Goal: Task Accomplishment & Management: Use online tool/utility

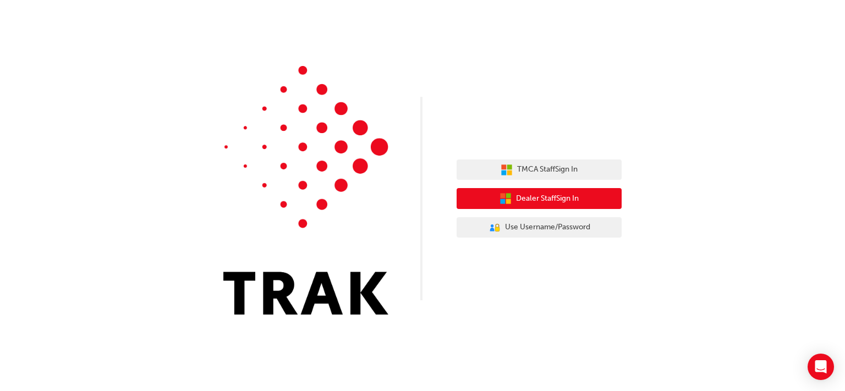
click at [576, 199] on span "Dealer Staff Sign In" at bounding box center [547, 198] width 63 height 13
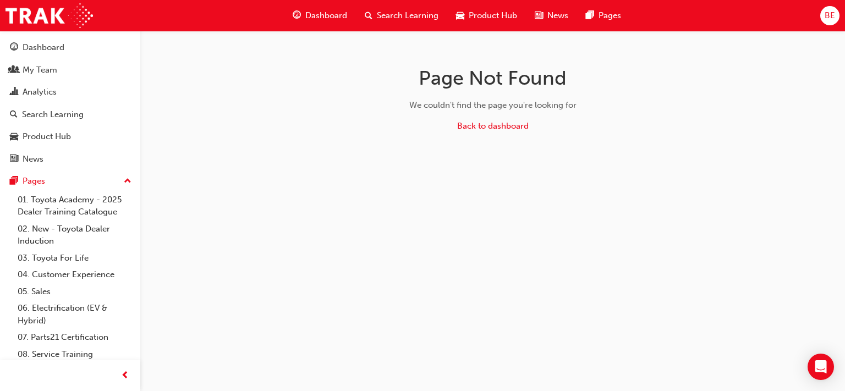
click at [329, 5] on div "Dashboard" at bounding box center [320, 15] width 72 height 23
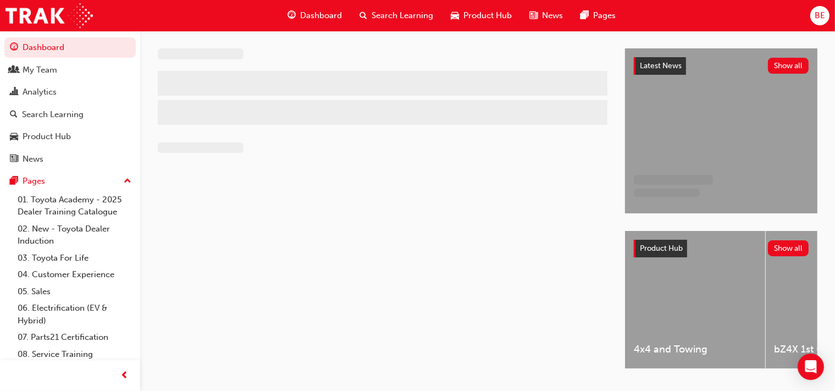
click at [331, 12] on span "Dashboard" at bounding box center [321, 15] width 42 height 13
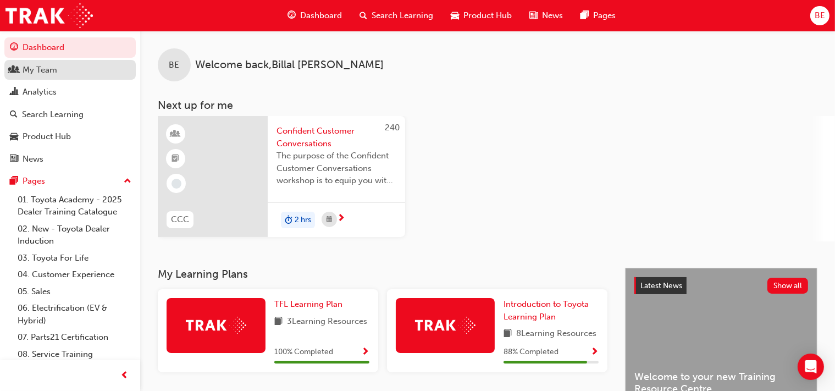
click at [49, 71] on div "My Team" at bounding box center [40, 70] width 35 height 13
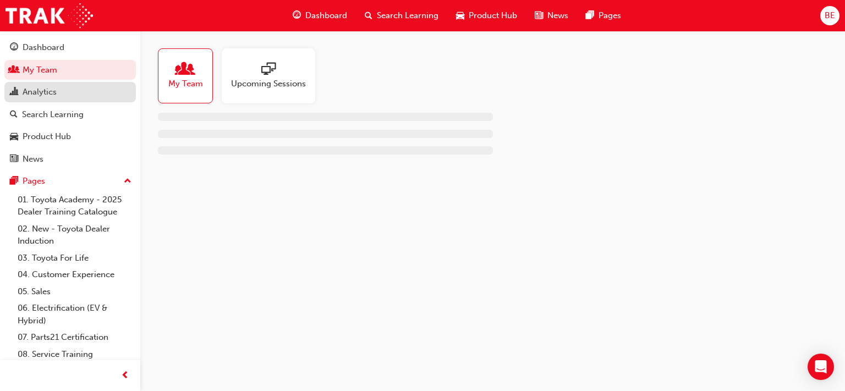
click at [51, 90] on div "Analytics" at bounding box center [40, 92] width 34 height 13
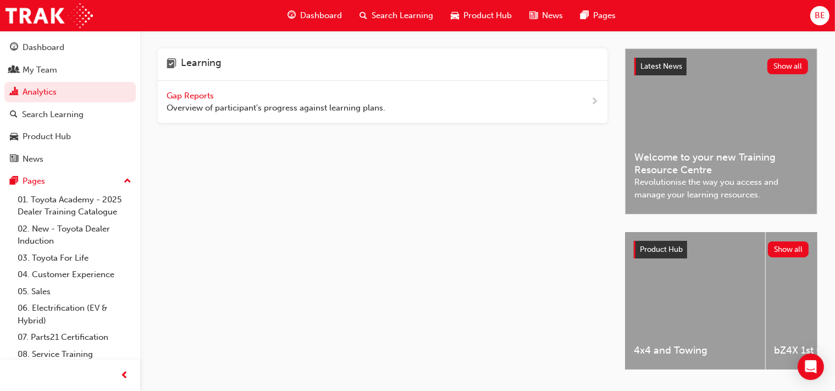
click at [194, 91] on span "Gap Reports" at bounding box center [191, 96] width 49 height 10
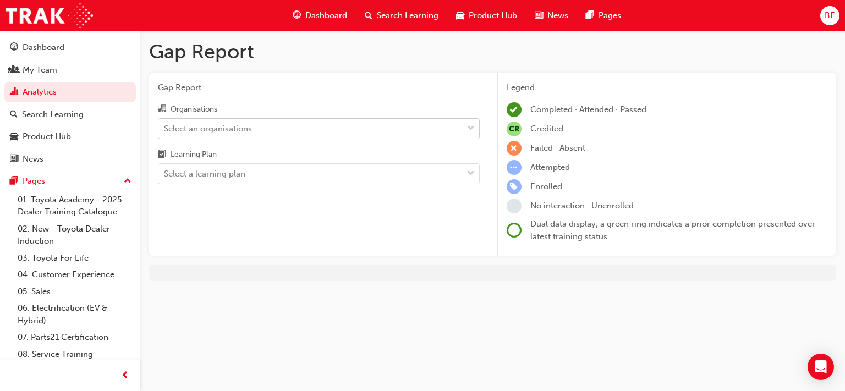
click at [276, 131] on div "Select an organisations" at bounding box center [310, 128] width 304 height 19
click at [165, 131] on input "Organisations Select an organisations" at bounding box center [164, 127] width 1 height 9
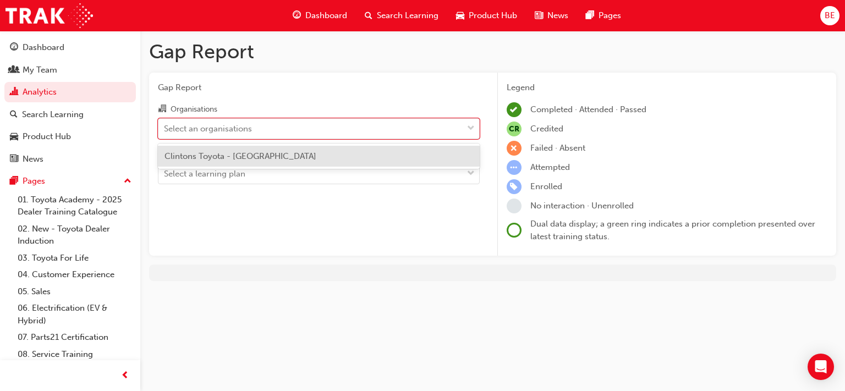
click at [276, 155] on span "Clintons Toyota - [GEOGRAPHIC_DATA]" at bounding box center [240, 156] width 152 height 10
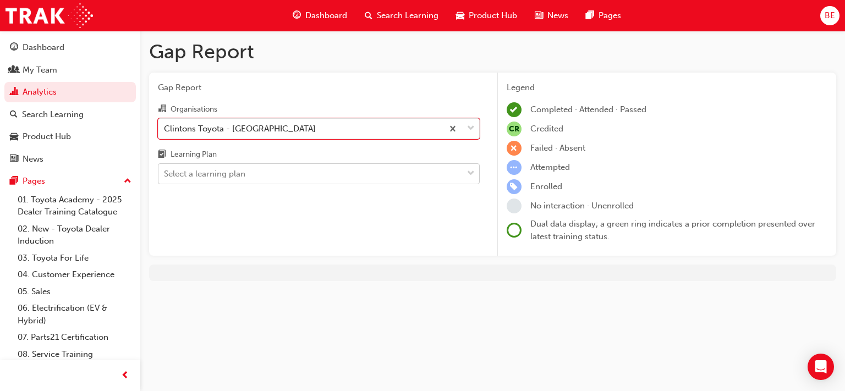
click at [271, 177] on div "Select a learning plan" at bounding box center [310, 173] width 304 height 19
click at [165, 177] on input "Learning Plan Select a learning plan" at bounding box center [164, 173] width 1 height 9
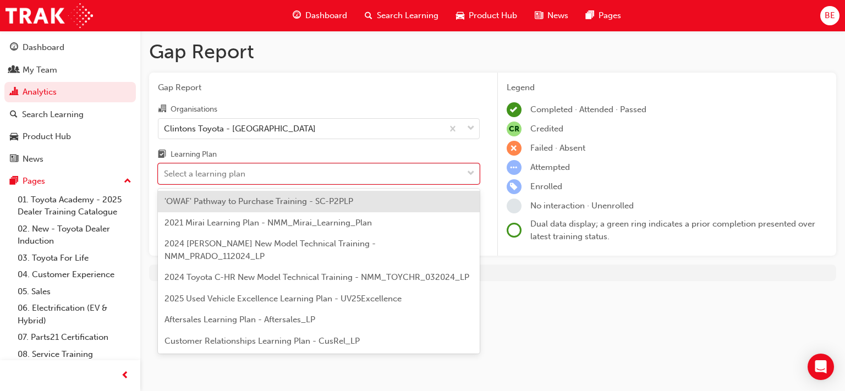
click at [575, 327] on div "Gap Report Gap Report Organisations Clintons Toyota - CAMPBELLTOWN Learning Pla…" at bounding box center [422, 195] width 845 height 391
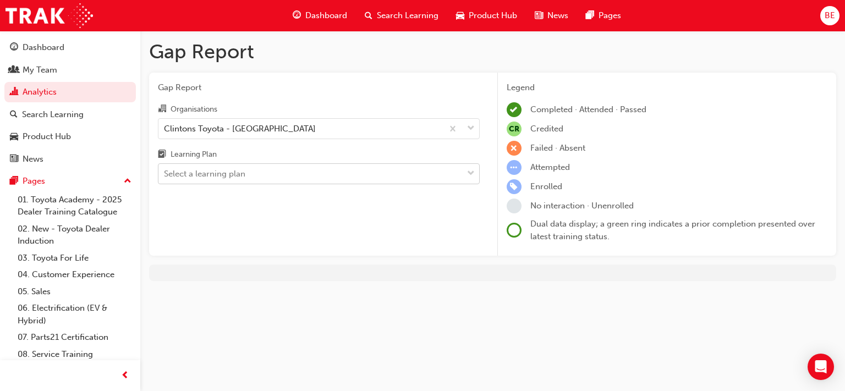
click at [201, 174] on div "Select a learning plan" at bounding box center [204, 174] width 81 height 13
click at [165, 174] on input "Learning Plan Select a learning plan" at bounding box center [164, 173] width 1 height 9
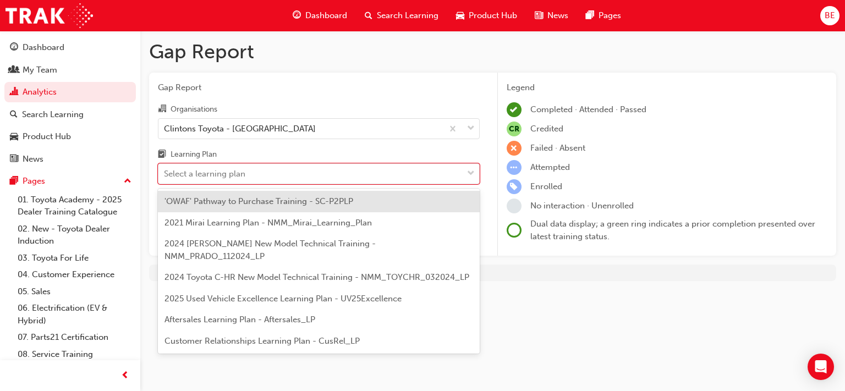
click at [212, 201] on span "'OWAF' Pathway to Purchase Training - SC-P2PLP" at bounding box center [258, 201] width 189 height 10
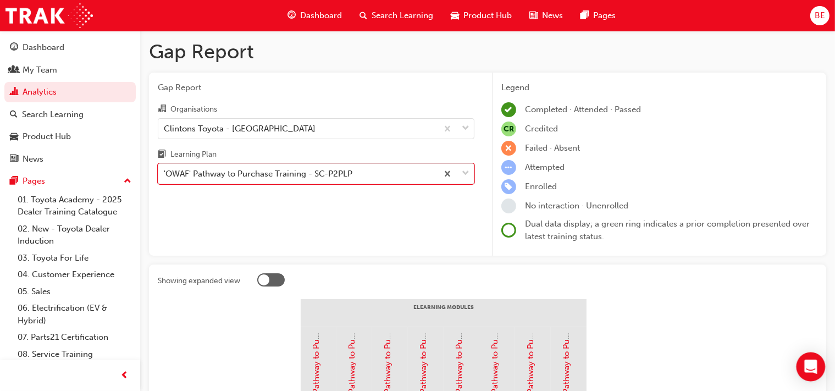
click at [811, 361] on icon "Open Intercom Messenger" at bounding box center [811, 367] width 13 height 14
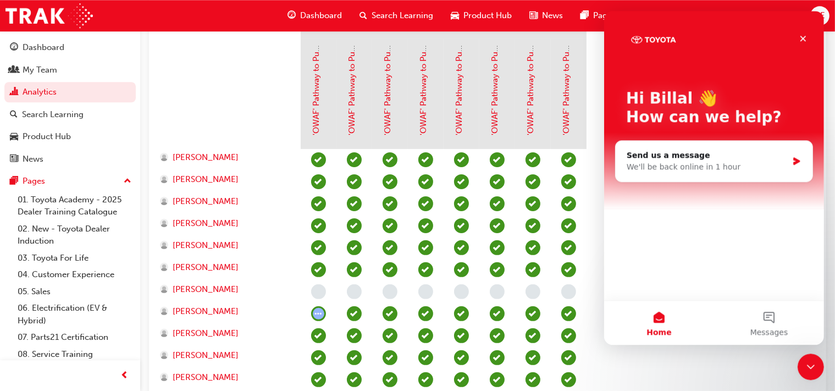
scroll to position [290, 0]
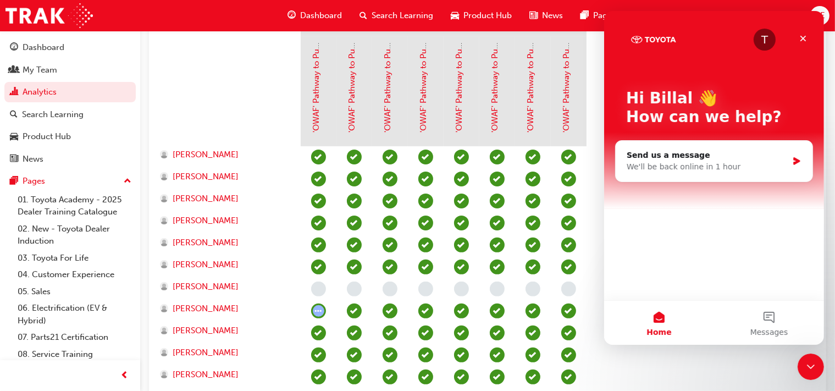
click at [733, 366] on section "eLearning Modules 'OWAF' Pathway to Purchase - Introduction to the Training Pro…" at bounding box center [488, 220] width 660 height 423
click at [723, 358] on section "eLearning Modules 'OWAF' Pathway to Purchase - Introduction to the Training Pro…" at bounding box center [488, 220] width 660 height 423
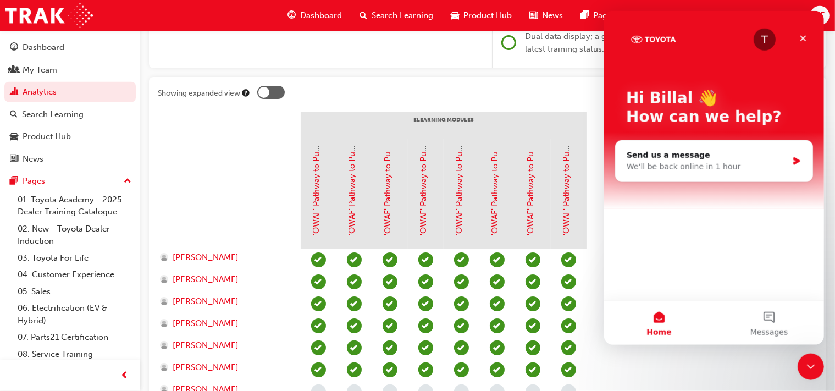
scroll to position [174, 0]
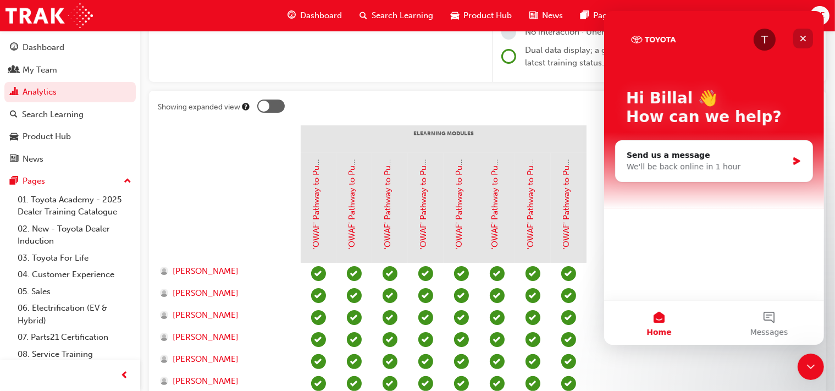
click at [800, 33] on div "Close" at bounding box center [803, 39] width 20 height 20
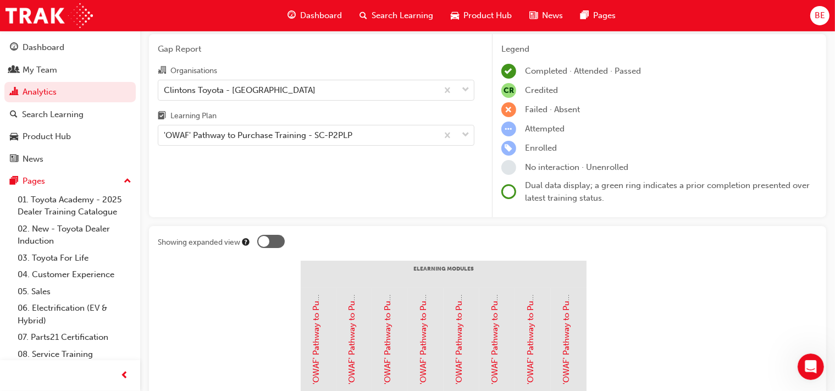
scroll to position [38, 0]
click at [266, 241] on div at bounding box center [263, 241] width 11 height 11
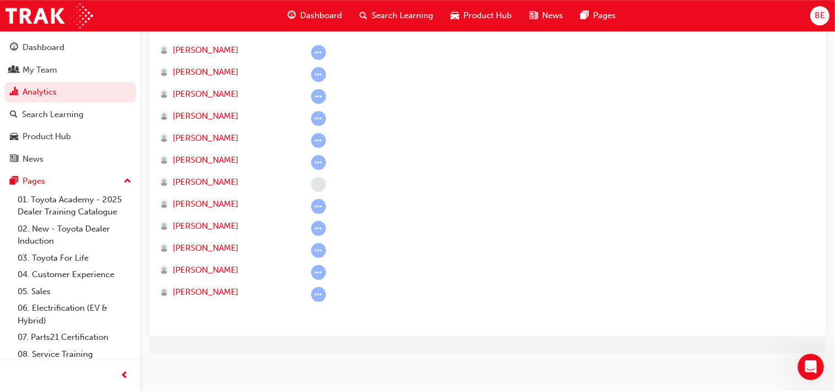
scroll to position [374, 0]
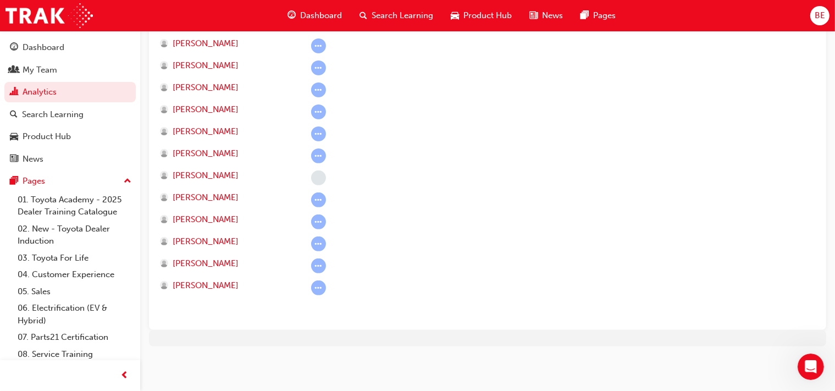
click at [320, 200] on span "learningRecordVerb_ATTEMPT-icon" at bounding box center [318, 199] width 15 height 15
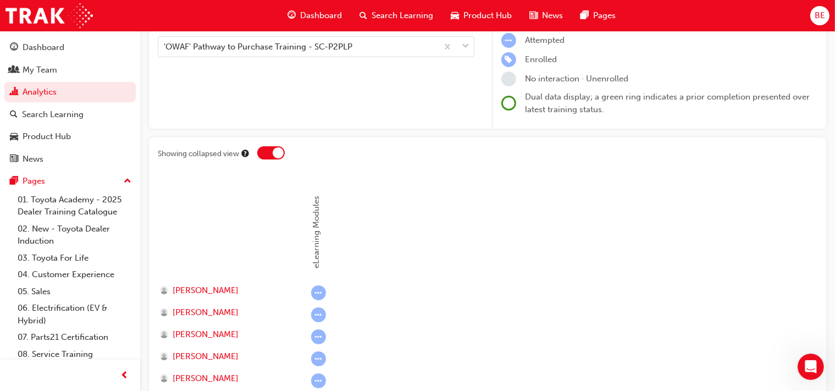
click at [272, 151] on div at bounding box center [270, 152] width 27 height 13
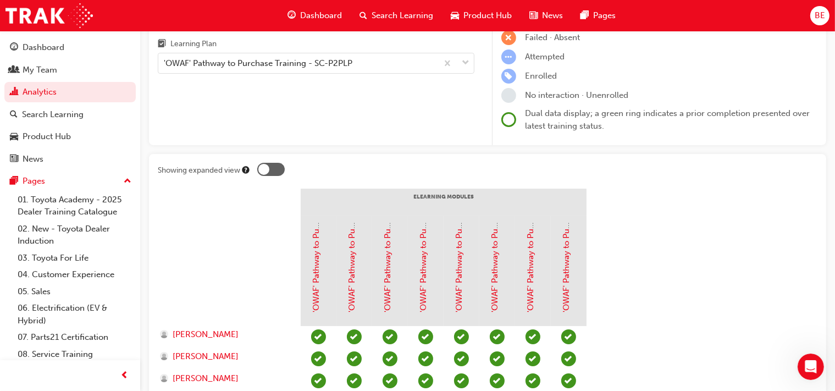
scroll to position [0, 0]
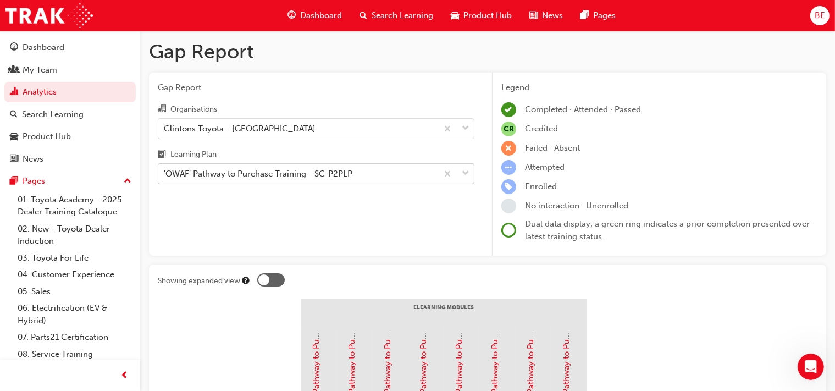
click at [364, 175] on div "'OWAF' Pathway to Purchase Training - SC-P2PLP" at bounding box center [297, 173] width 279 height 19
click at [165, 175] on input "Learning Plan 'OWAF' Pathway to Purchase Training - SC-P2PLP" at bounding box center [164, 173] width 1 height 9
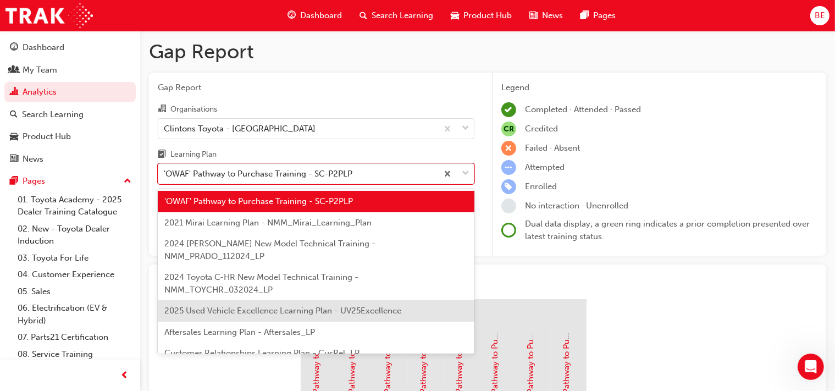
click at [309, 306] on span "2025 Used Vehicle Excellence Learning Plan - UV25Excellence" at bounding box center [282, 311] width 237 height 10
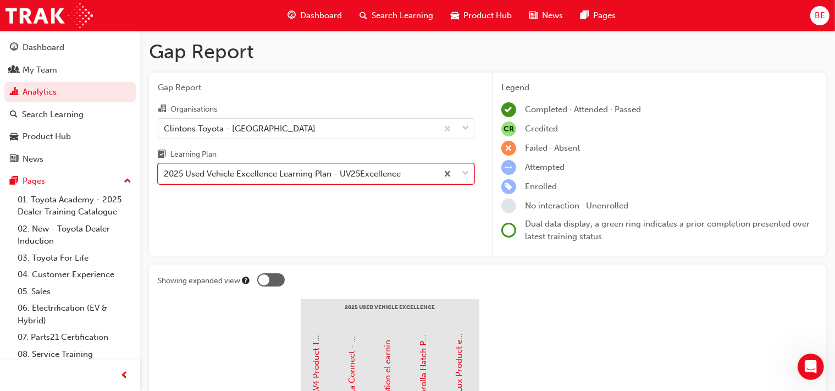
click at [237, 175] on div "2025 Used Vehicle Excellence Learning Plan - UV25Excellence" at bounding box center [282, 174] width 237 height 13
click at [165, 175] on input "Learning Plan option 2025 Used Vehicle Excellence Learning Plan - UV25Excellenc…" at bounding box center [164, 173] width 1 height 9
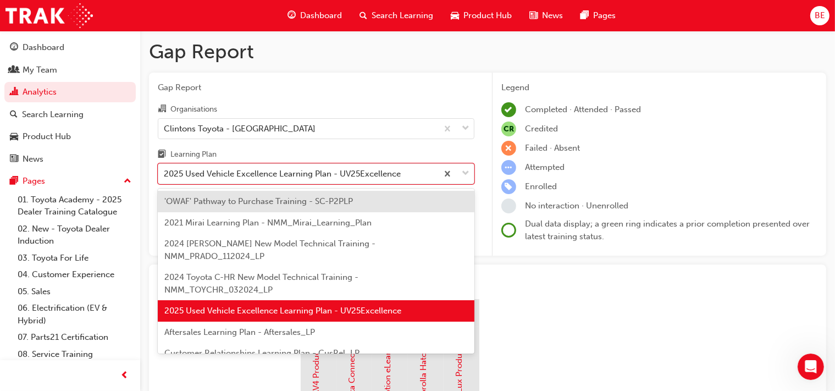
click at [208, 348] on span "Customer Relationships Learning Plan - CusRel_LP" at bounding box center [261, 353] width 195 height 10
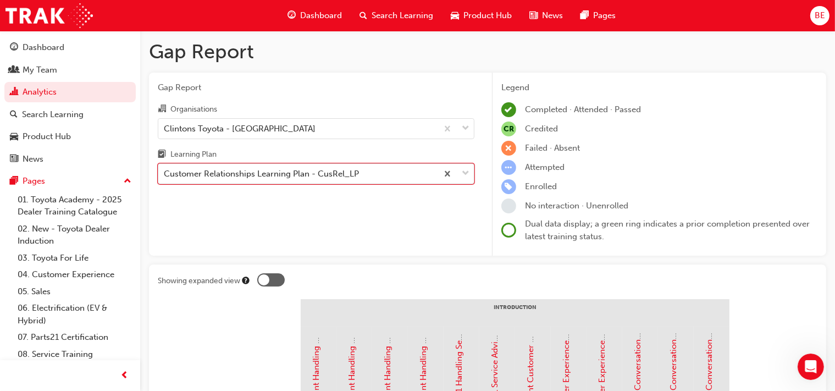
click at [259, 176] on div "Customer Relationships Learning Plan - CusRel_LP" at bounding box center [261, 174] width 195 height 13
click at [165, 176] on input "Learning Plan option Customer Relationships Learning Plan - CusRel_LP, selected…" at bounding box center [164, 173] width 1 height 9
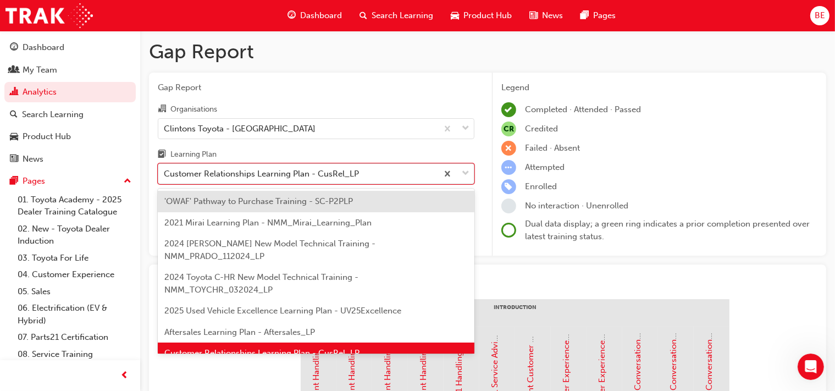
scroll to position [5, 0]
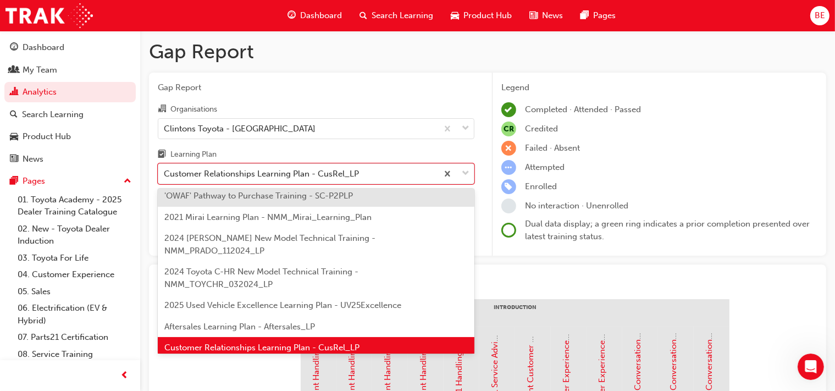
click at [234, 316] on div "Aftersales Learning Plan - Aftersales_LP" at bounding box center [316, 326] width 317 height 21
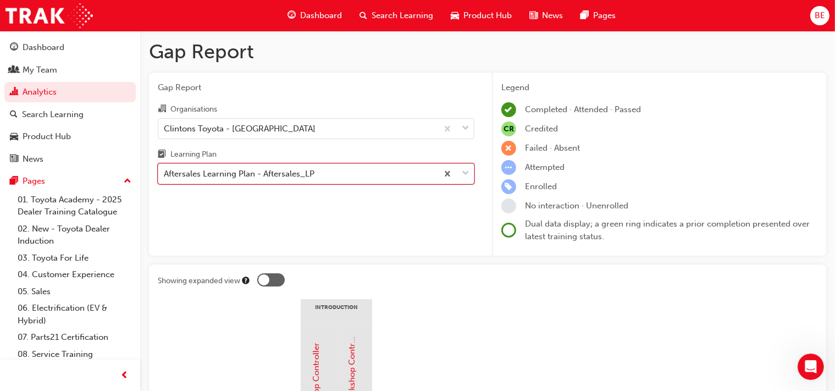
click at [247, 177] on div "Aftersales Learning Plan - Aftersales_LP" at bounding box center [239, 174] width 151 height 13
click at [165, 177] on input "Learning Plan option Aftersales Learning Plan - Aftersales_LP, selected. 0 resu…" at bounding box center [164, 173] width 1 height 9
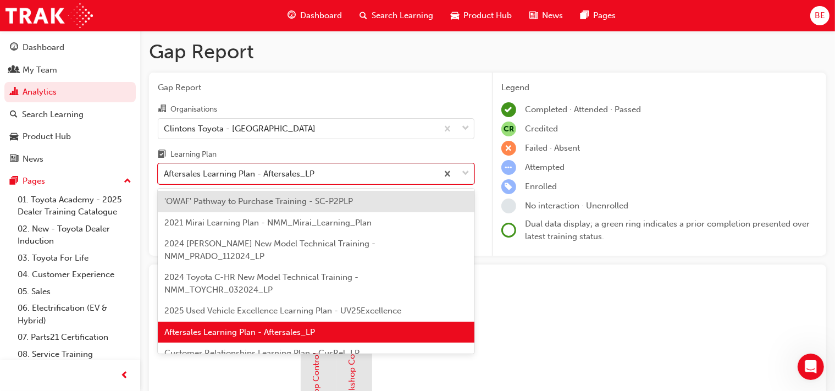
click at [234, 306] on span "2025 Used Vehicle Excellence Learning Plan - UV25Excellence" at bounding box center [282, 311] width 237 height 10
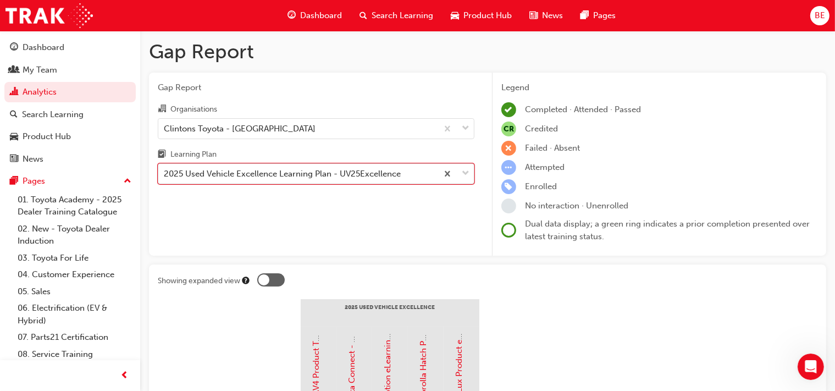
click at [256, 175] on div "2025 Used Vehicle Excellence Learning Plan - UV25Excellence" at bounding box center [282, 174] width 237 height 13
click at [165, 175] on input "Learning Plan option 2025 Used Vehicle Excellence Learning Plan - UV25Excellenc…" at bounding box center [164, 173] width 1 height 9
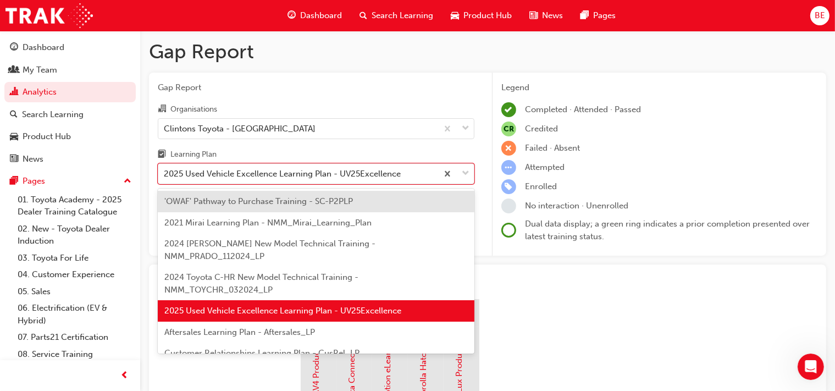
click at [212, 272] on span "2024 Toyota C-HR New Model Technical Training - NMM_TOYCHR_032024_LP" at bounding box center [261, 283] width 194 height 23
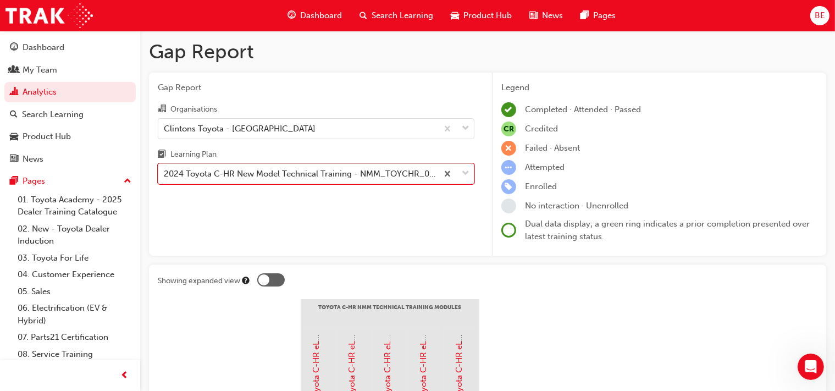
click at [240, 181] on div "2024 Toyota C-HR New Model Technical Training - NMM_TOYCHR_032024_LP" at bounding box center [297, 173] width 279 height 19
click at [165, 178] on input "Learning Plan option 2024 Toyota C-HR New Model Technical Training - NMM_TOYCHR…" at bounding box center [164, 173] width 1 height 9
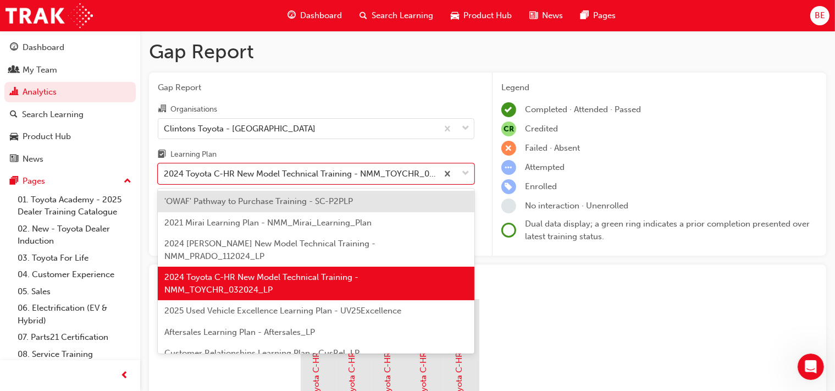
click at [223, 241] on span "2024 [PERSON_NAME] New Model Technical Training - NMM_PRADO_112024_LP" at bounding box center [269, 250] width 211 height 23
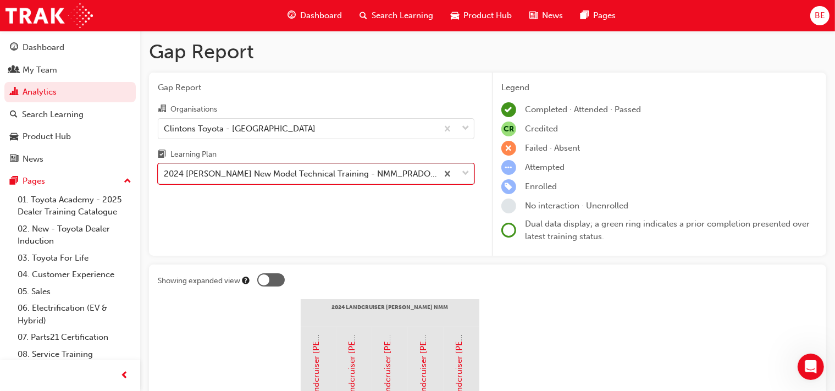
click at [241, 174] on div "2024 [PERSON_NAME] New Model Technical Training - NMM_PRADO_112024_LP" at bounding box center [301, 174] width 275 height 13
click at [165, 174] on input "Learning Plan option 2024 [PERSON_NAME] New Model Technical Training - NMM_PRAD…" at bounding box center [164, 173] width 1 height 9
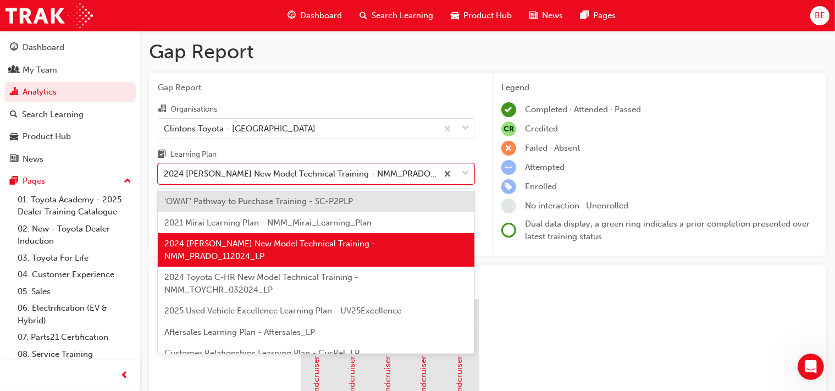
click at [231, 224] on span "2021 Mirai Learning Plan - NMM_Mirai_Learning_Plan" at bounding box center [267, 223] width 207 height 10
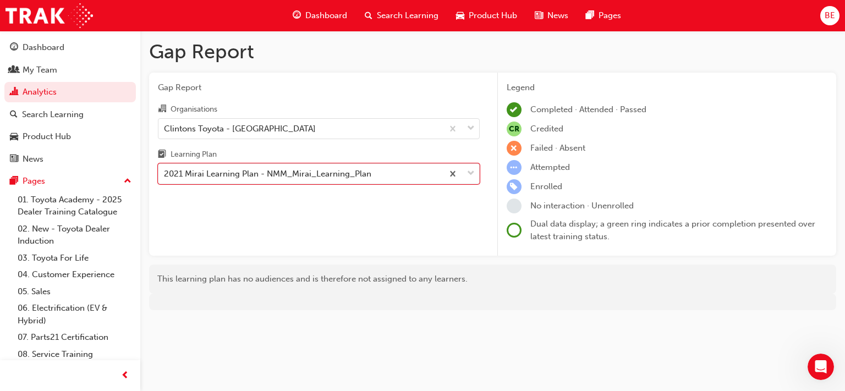
click at [513, 232] on span at bounding box center [514, 230] width 15 height 15
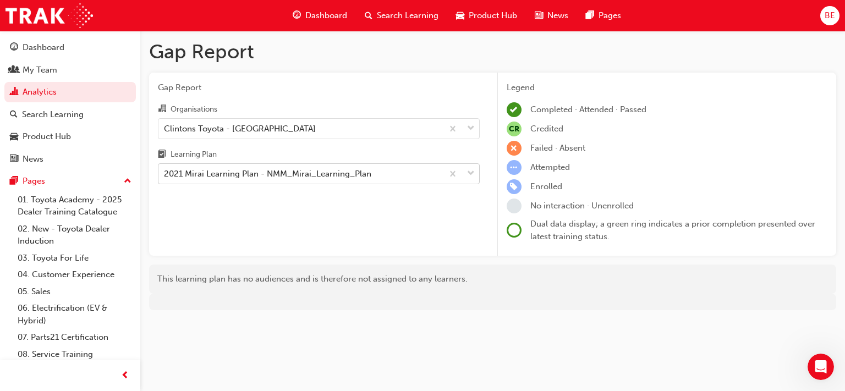
click at [289, 173] on div "2021 Mirai Learning Plan - NMM_Mirai_Learning_Plan" at bounding box center [267, 174] width 207 height 13
click at [165, 173] on input "Learning Plan 2021 Mirai Learning Plan - NMM_Mirai_Learning_Plan" at bounding box center [164, 173] width 1 height 9
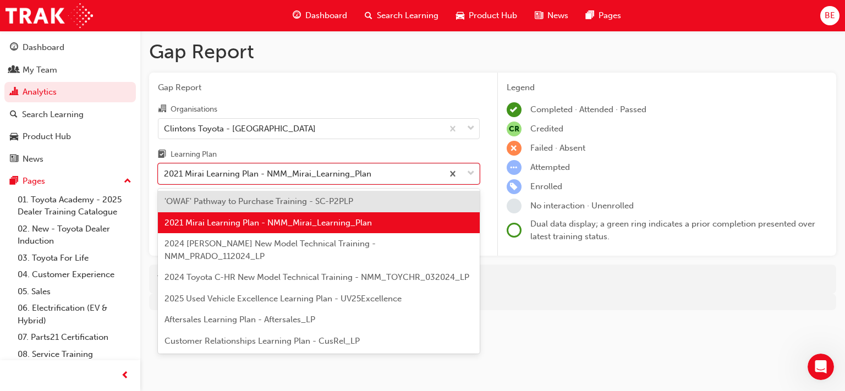
click at [261, 203] on span "'OWAF' Pathway to Purchase Training - SC-P2PLP" at bounding box center [258, 201] width 189 height 10
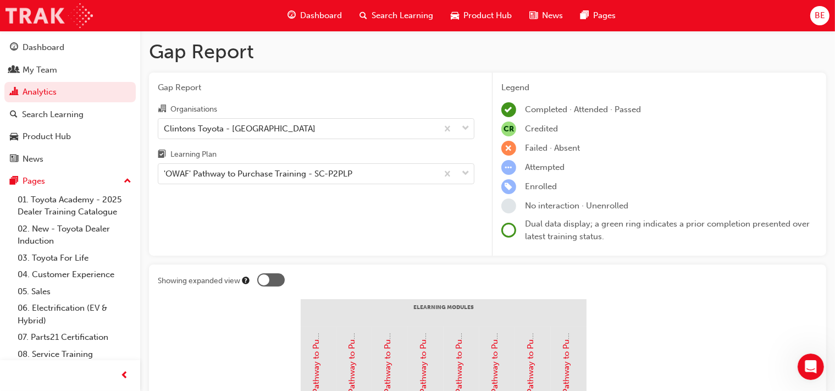
click at [54, 14] on img at bounding box center [48, 15] width 87 height 25
